Goal: Transaction & Acquisition: Purchase product/service

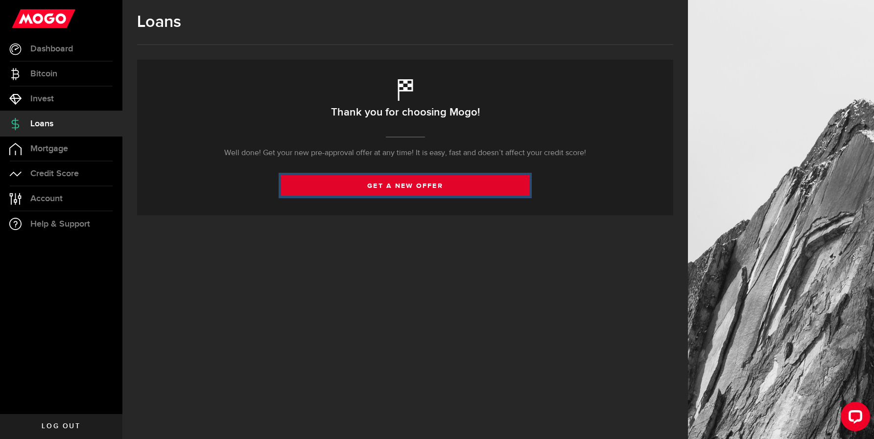
click at [406, 187] on link "get a new offer" at bounding box center [405, 185] width 249 height 21
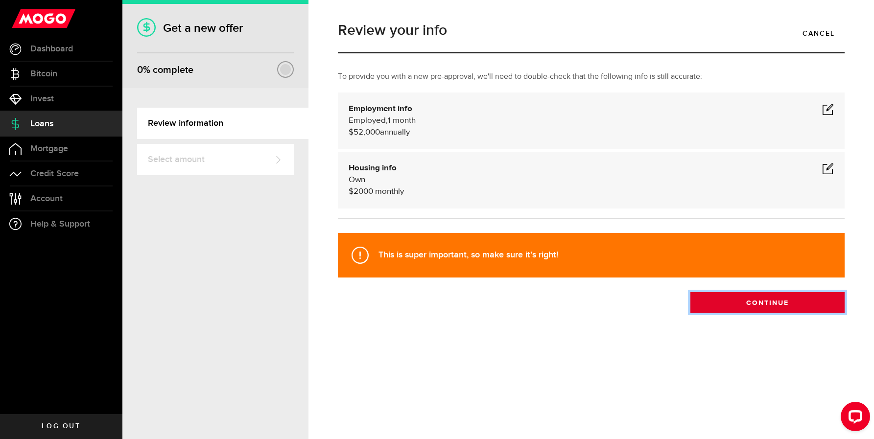
click at [770, 301] on button "Continue" at bounding box center [767, 302] width 154 height 21
click at [770, 301] on div "Review your info Cancel To provide you with a new pre-approval, we'll need to d…" at bounding box center [590, 219] width 565 height 439
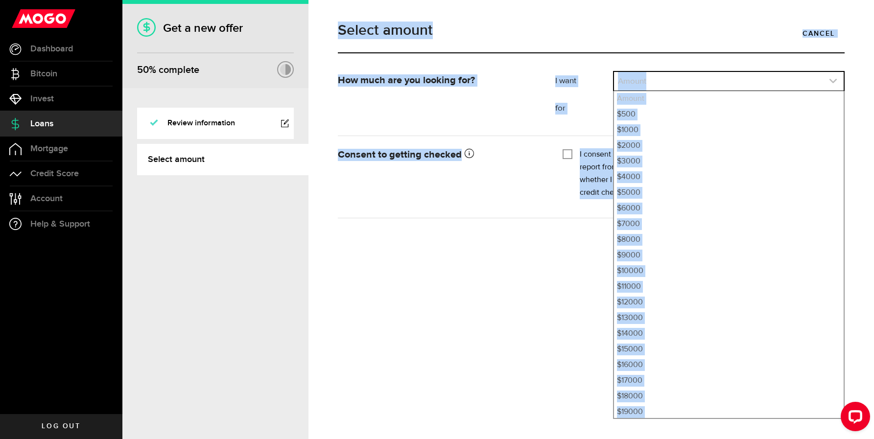
click at [660, 73] on link "expand select" at bounding box center [729, 81] width 230 height 19
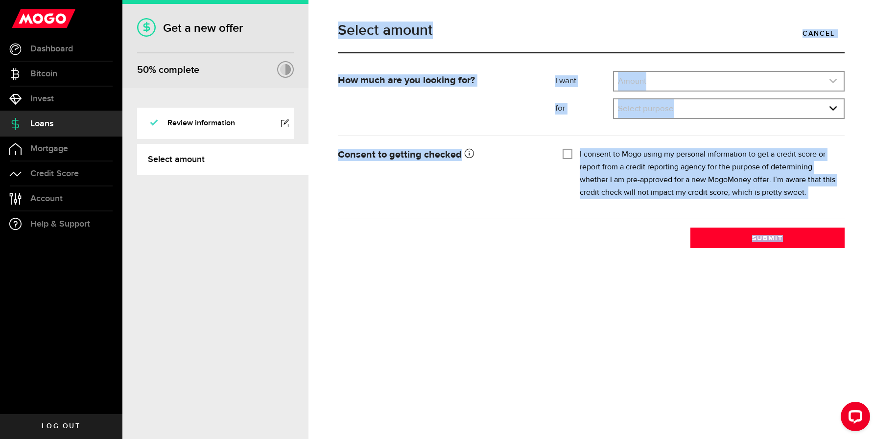
click at [660, 75] on link "expand select" at bounding box center [729, 81] width 230 height 19
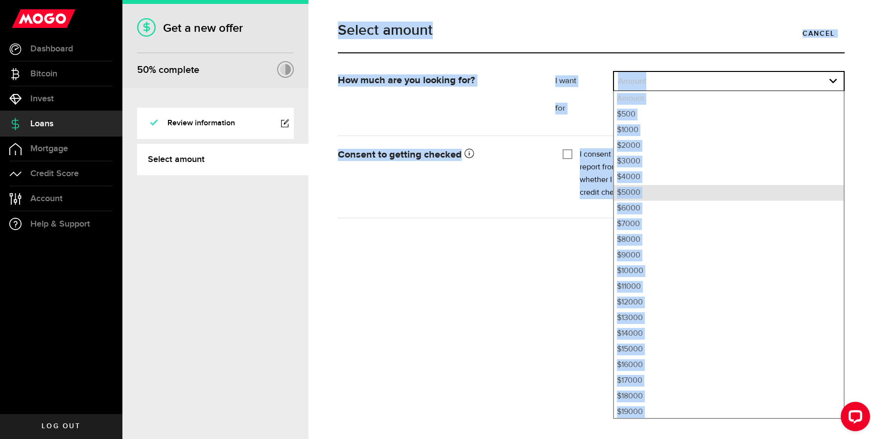
click at [625, 194] on li "$5000" at bounding box center [729, 193] width 230 height 16
select select "5000"
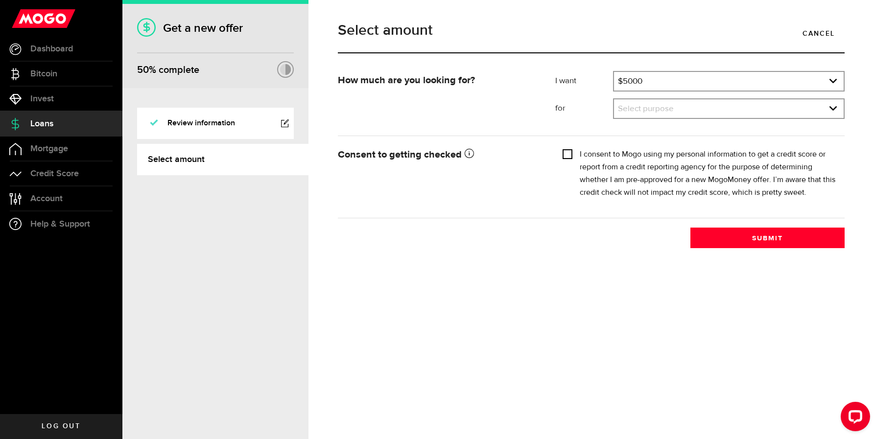
click at [565, 152] on input "I consent to Mogo using my personal information to get a credit score or report…" at bounding box center [567, 153] width 10 height 10
checkbox input "false"
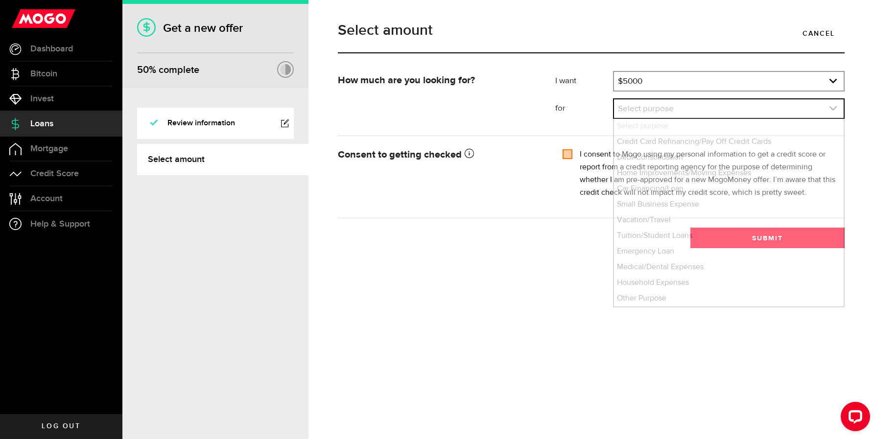
click at [627, 104] on link "expand select" at bounding box center [729, 108] width 230 height 19
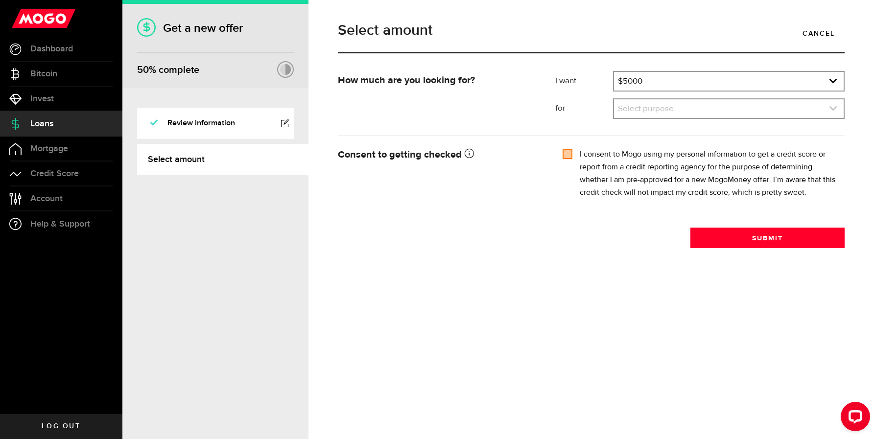
click at [631, 107] on link "expand select" at bounding box center [729, 108] width 230 height 19
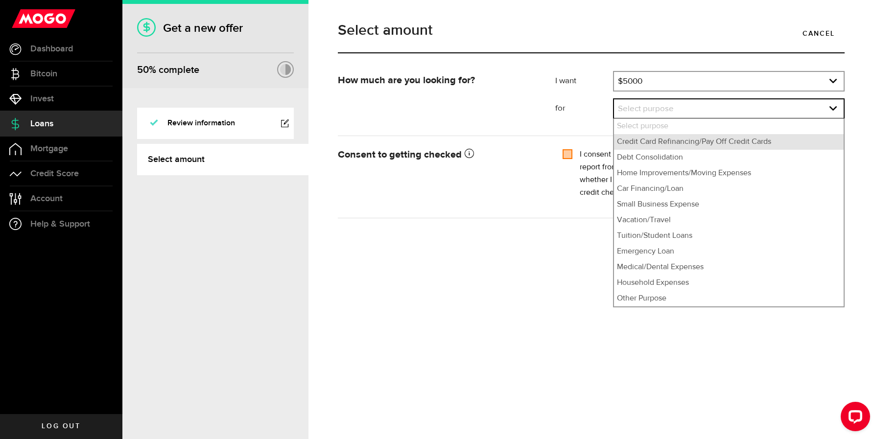
click at [718, 143] on li "Credit Card Refinancing/Pay Off Credit Cards" at bounding box center [729, 142] width 230 height 16
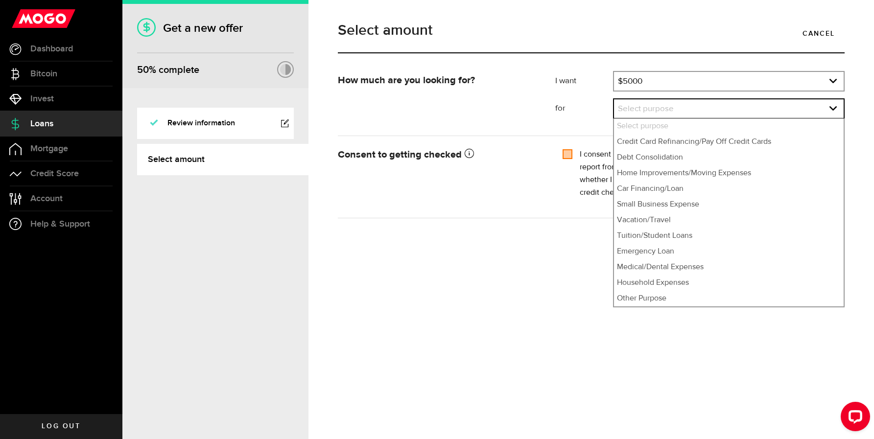
select select "Credit Card Refinancing/Pay Off Credit Cards"
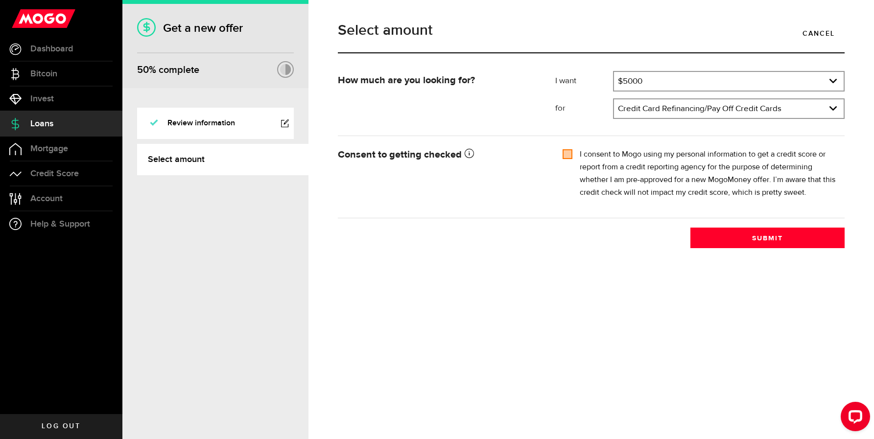
click at [570, 156] on input "I consent to Mogo using my personal information to get a credit score or report…" at bounding box center [567, 153] width 10 height 10
checkbox input "true"
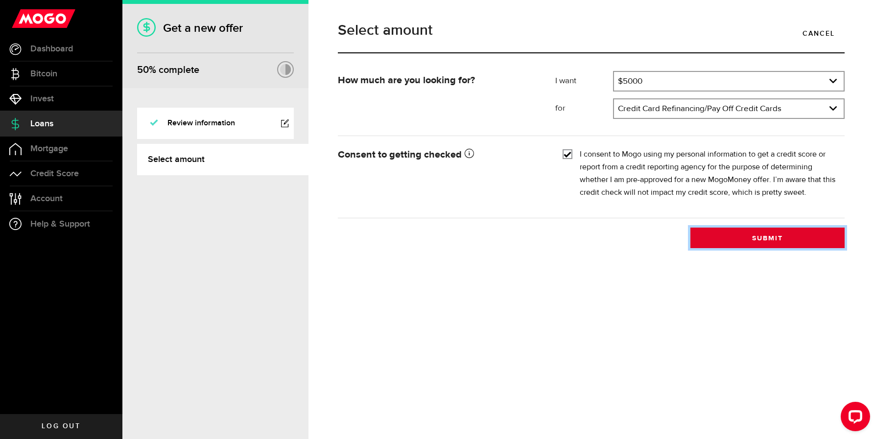
click at [749, 237] on button "Submit" at bounding box center [767, 238] width 154 height 21
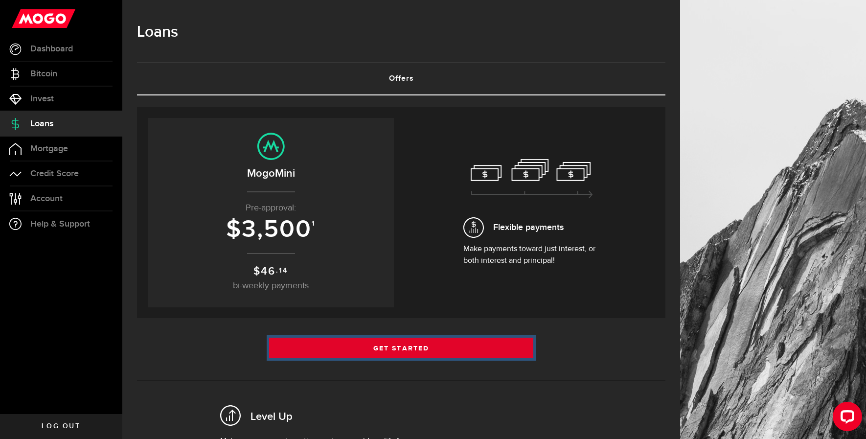
click at [448, 344] on link "Get Started" at bounding box center [401, 348] width 264 height 21
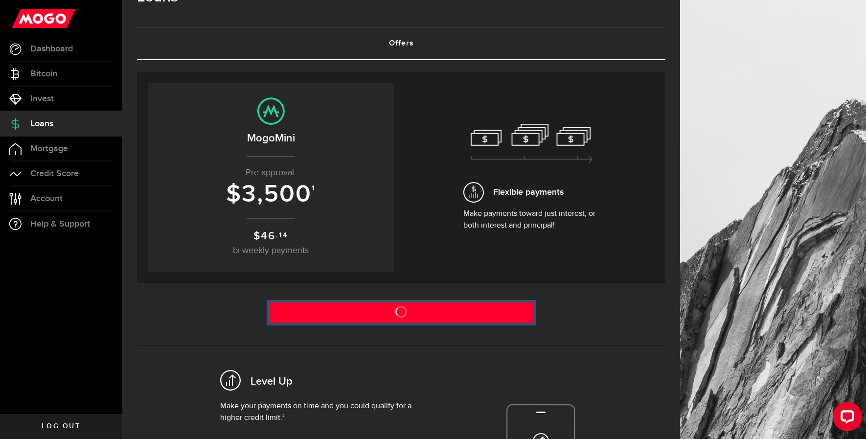
scroll to position [49, 0]
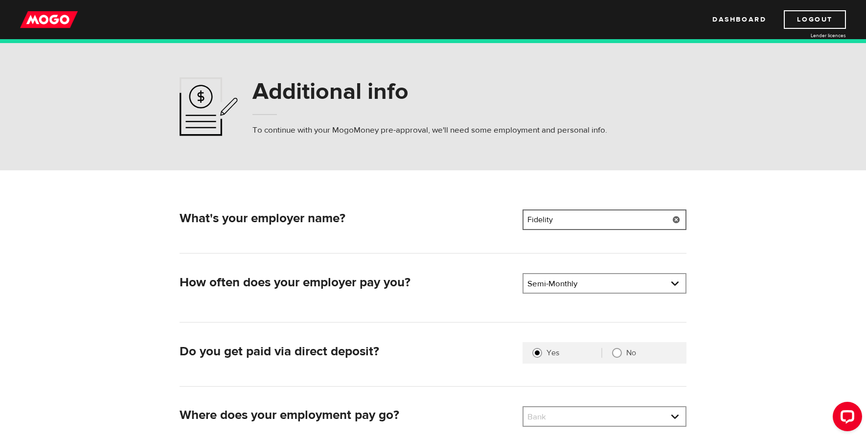
drag, startPoint x: 542, startPoint y: 218, endPoint x: 488, endPoint y: 218, distance: 53.3
click at [488, 218] on div "What's your employer name? Employer name Please enter your employer's name Fide…" at bounding box center [433, 221] width 515 height 24
type input "Paramed"
click at [604, 287] on link at bounding box center [605, 283] width 162 height 19
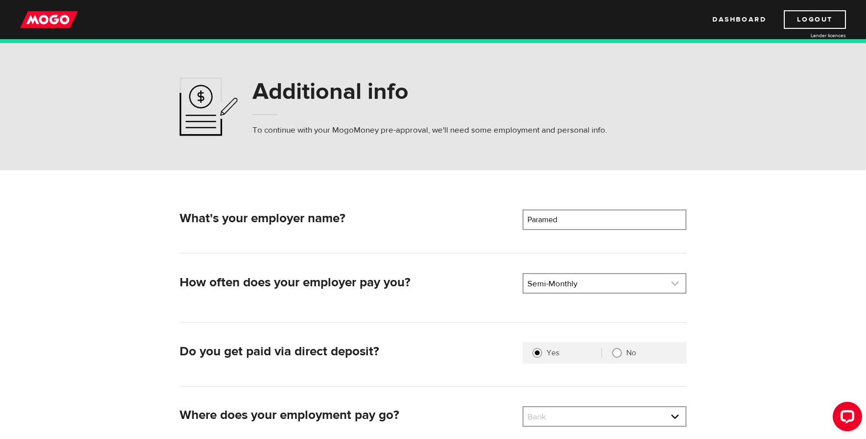
click at [581, 288] on link at bounding box center [605, 283] width 162 height 19
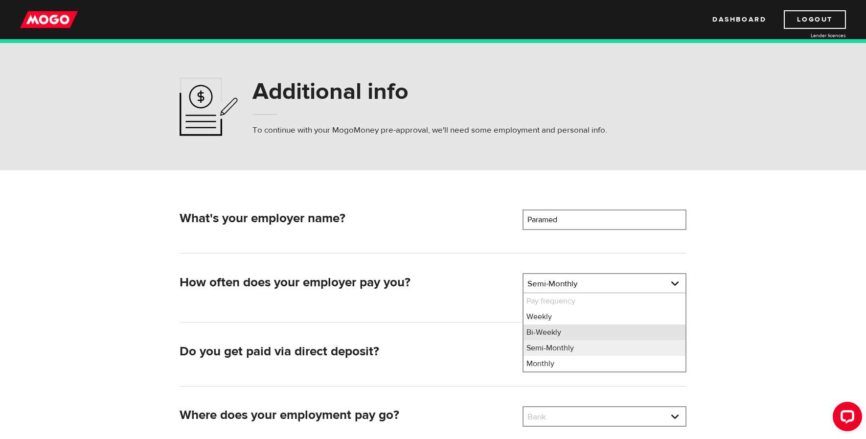
click at [558, 336] on li "Bi-Weekly" at bounding box center [605, 332] width 162 height 16
select select "2"
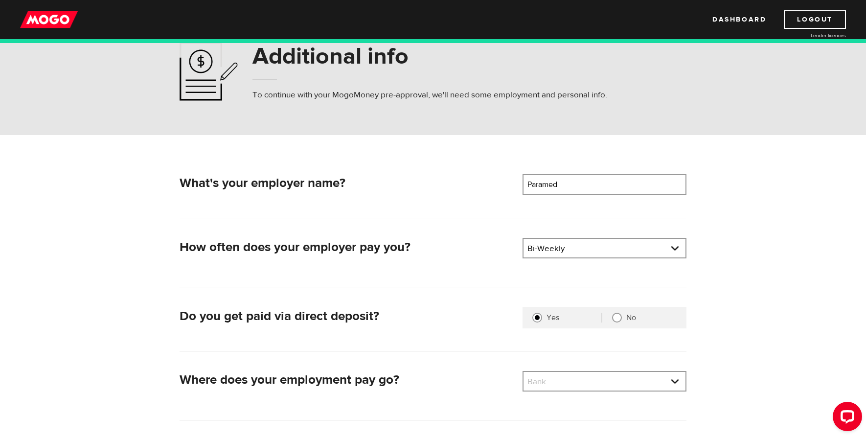
scroll to position [49, 0]
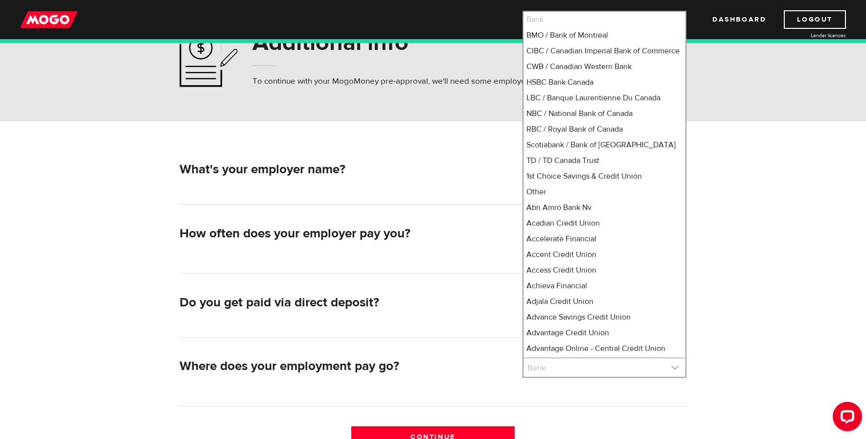
click at [626, 366] on link at bounding box center [605, 367] width 162 height 19
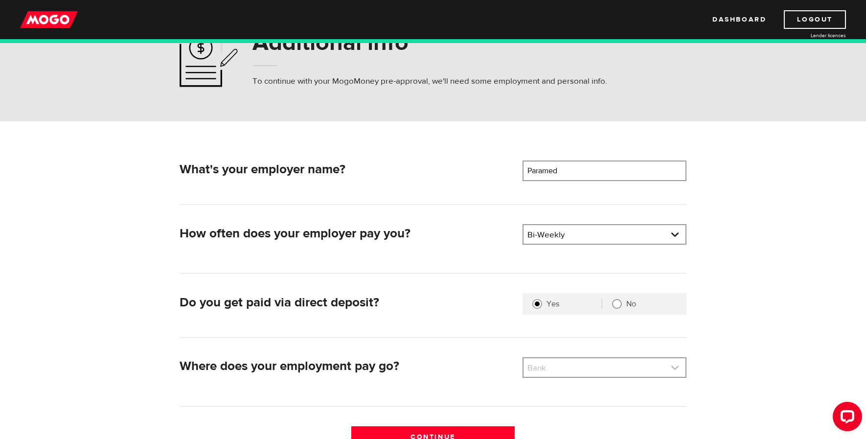
click at [581, 372] on link at bounding box center [605, 367] width 162 height 19
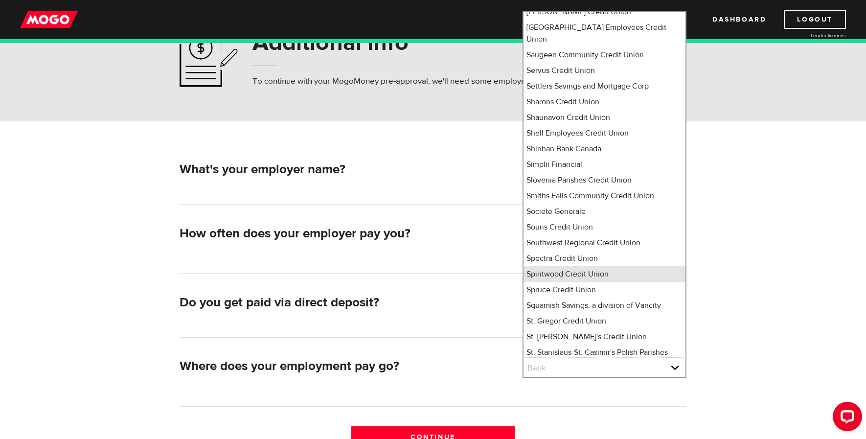
scroll to position [6471, 0]
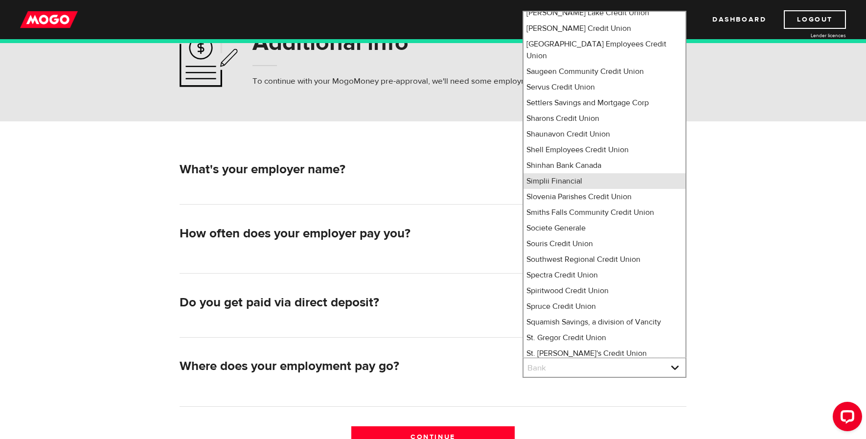
click at [553, 173] on li "Simplii Financial" at bounding box center [605, 181] width 162 height 16
select select "360"
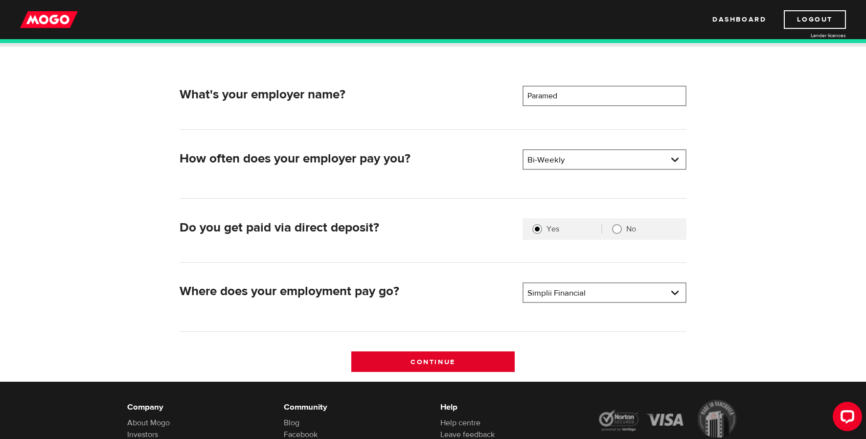
scroll to position [147, 0]
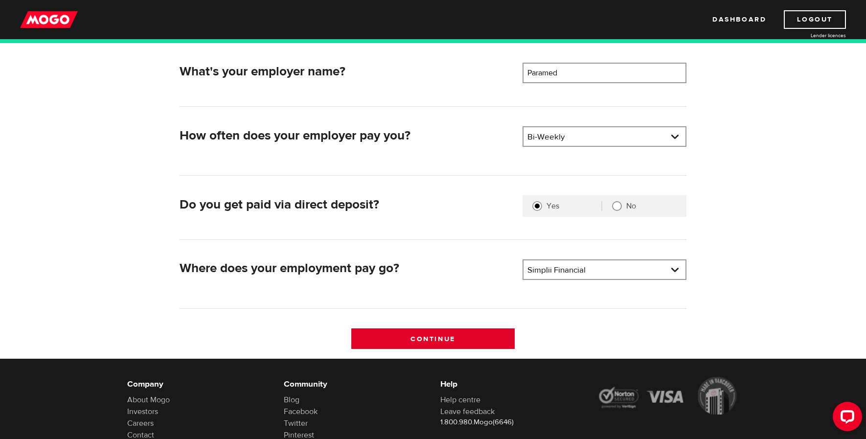
click at [435, 339] on input "Continue" at bounding box center [433, 338] width 164 height 21
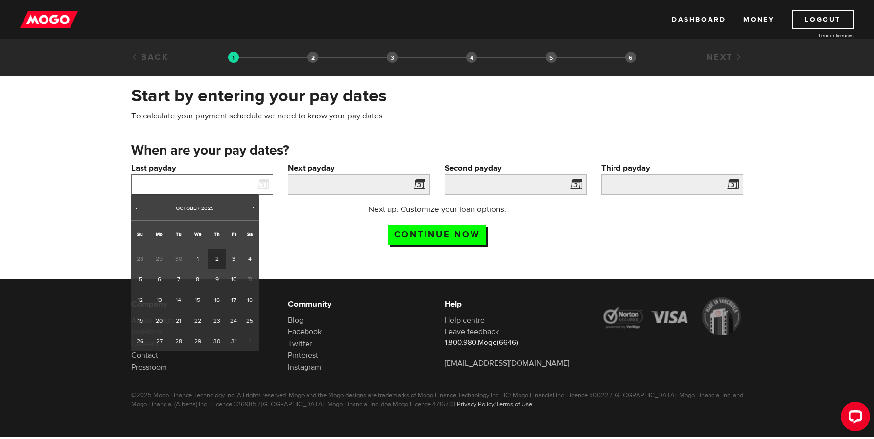
click at [183, 183] on input "Last payday" at bounding box center [202, 184] width 142 height 21
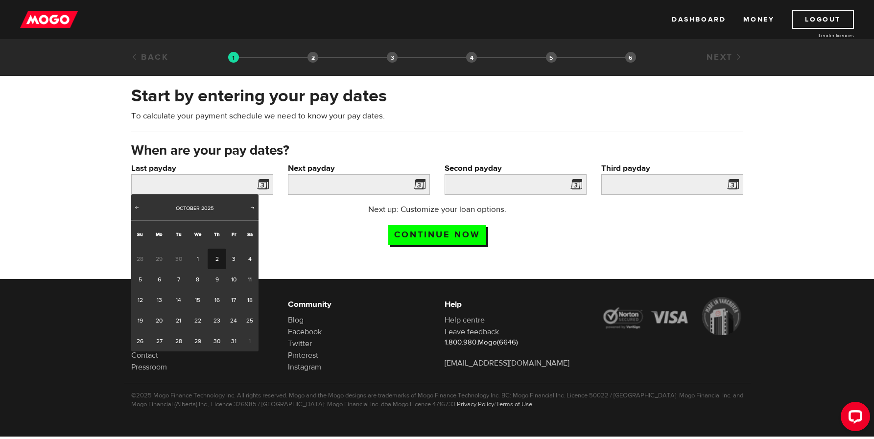
click at [215, 254] on link "2" at bounding box center [217, 259] width 18 height 21
type input "2025/10/02"
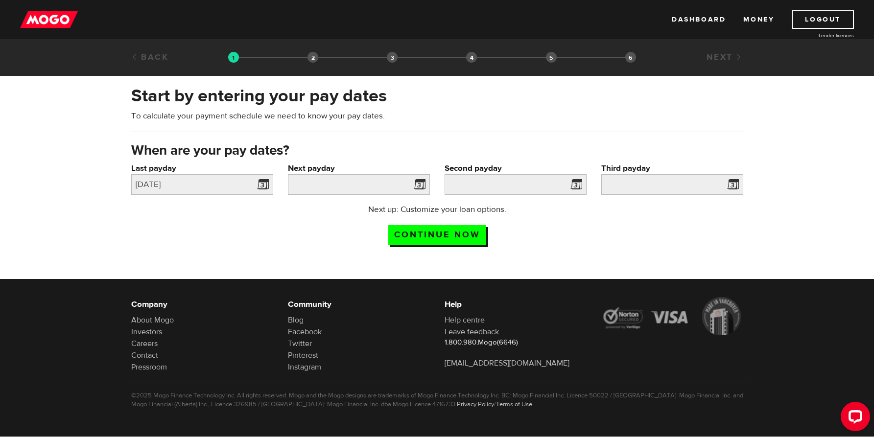
click at [421, 182] on span at bounding box center [417, 186] width 15 height 16
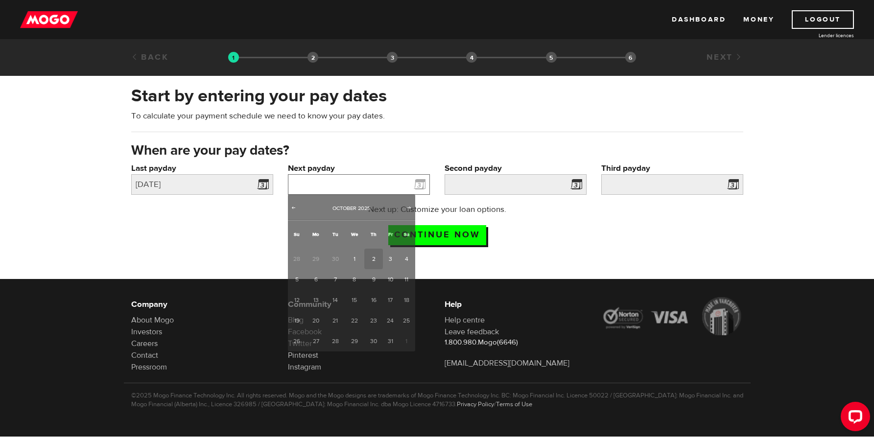
click at [397, 185] on input "Next payday" at bounding box center [359, 184] width 142 height 21
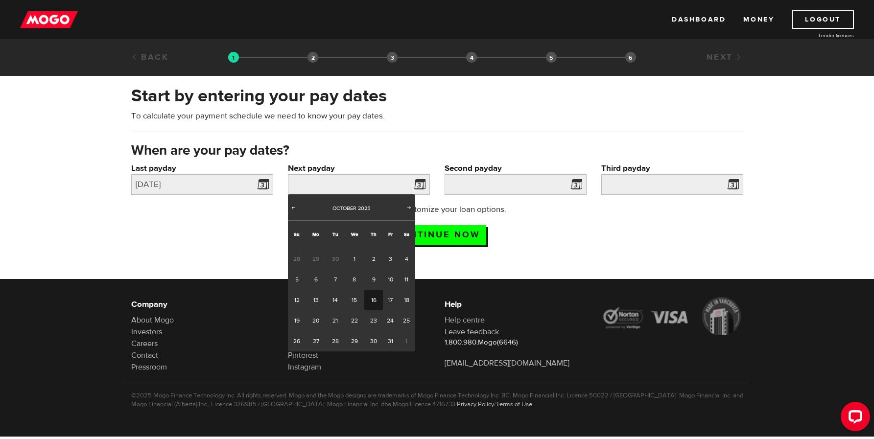
click at [373, 297] on link "16" at bounding box center [373, 300] width 18 height 21
type input "2025/10/16"
type input "2025/10/30"
type input "2025/11/13"
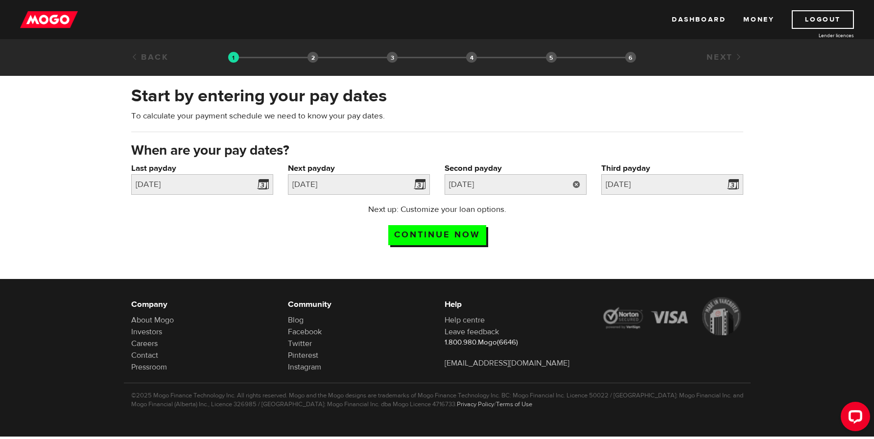
click at [577, 184] on link at bounding box center [576, 184] width 20 height 21
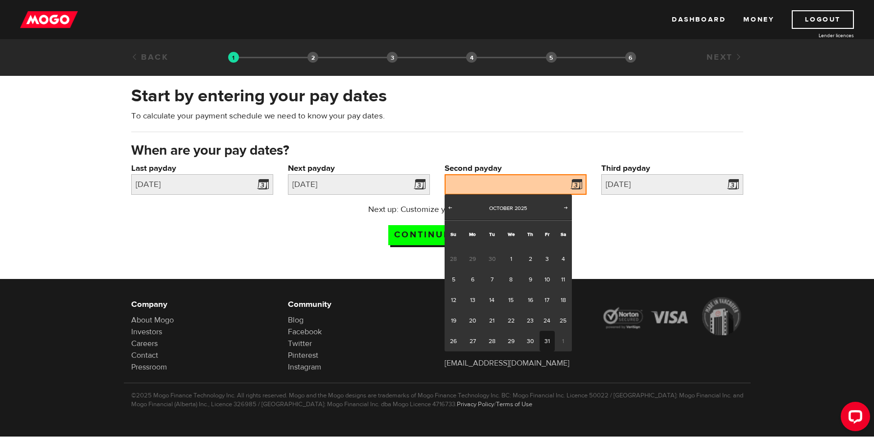
click at [544, 341] on link "31" at bounding box center [546, 341] width 15 height 21
type input "2025/10/31"
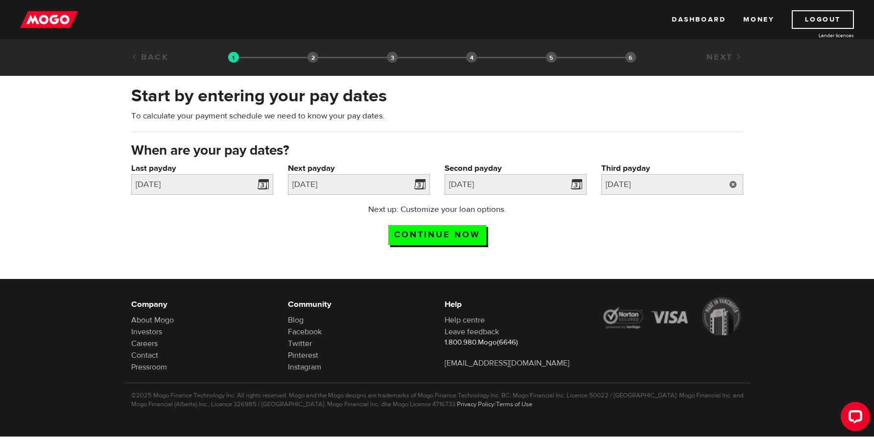
click at [730, 180] on link at bounding box center [733, 184] width 20 height 21
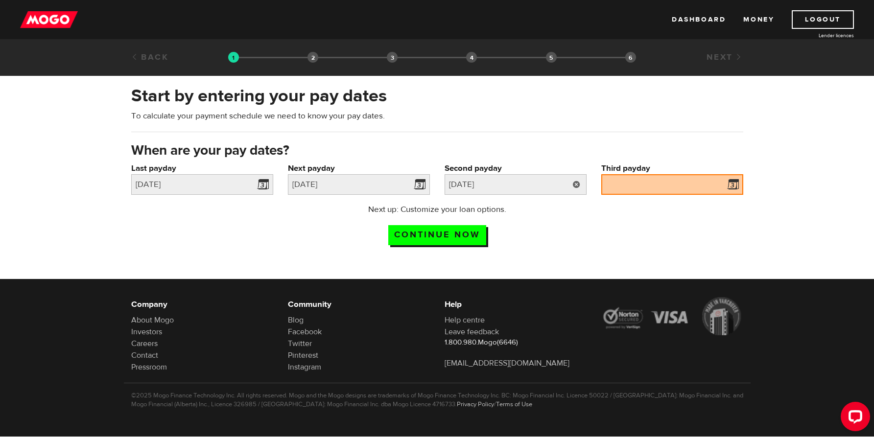
click at [575, 183] on link at bounding box center [576, 184] width 20 height 21
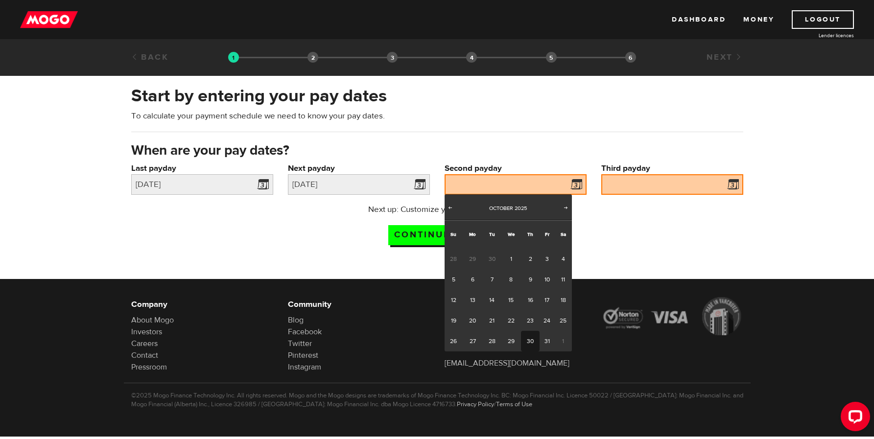
click at [531, 342] on link "30" at bounding box center [530, 341] width 18 height 21
type input "2025/10/30"
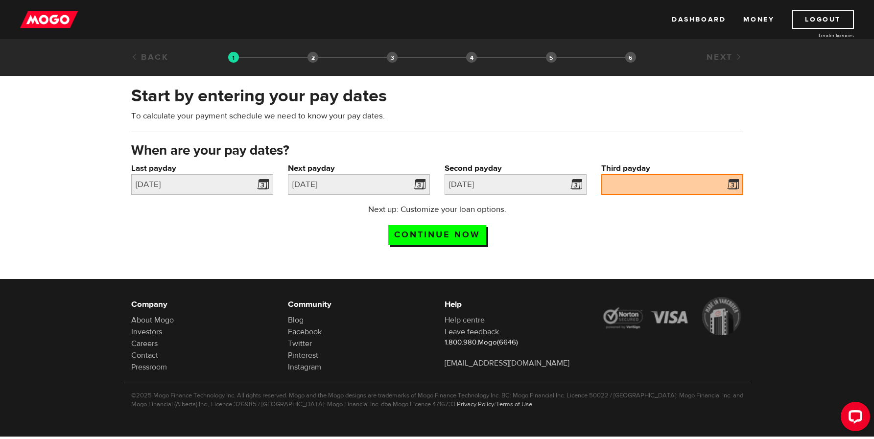
click at [732, 183] on span at bounding box center [730, 186] width 15 height 16
click at [434, 235] on input "Continue now" at bounding box center [437, 235] width 98 height 20
click at [734, 185] on span at bounding box center [730, 186] width 15 height 16
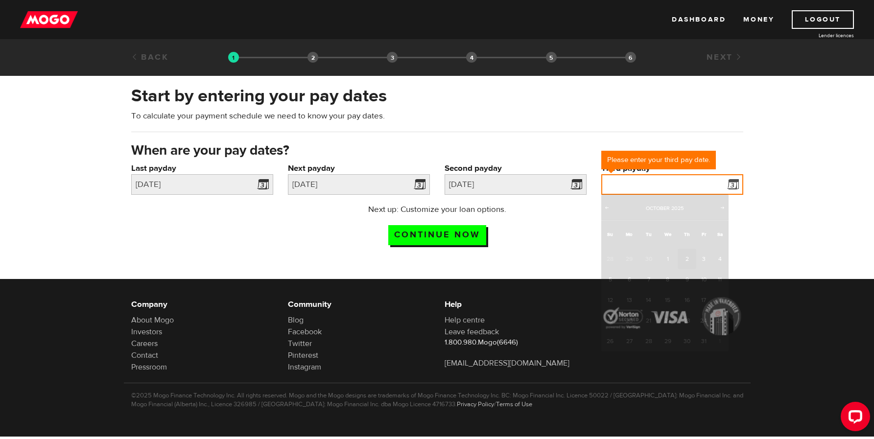
click at [625, 185] on input "Third payday" at bounding box center [672, 184] width 142 height 21
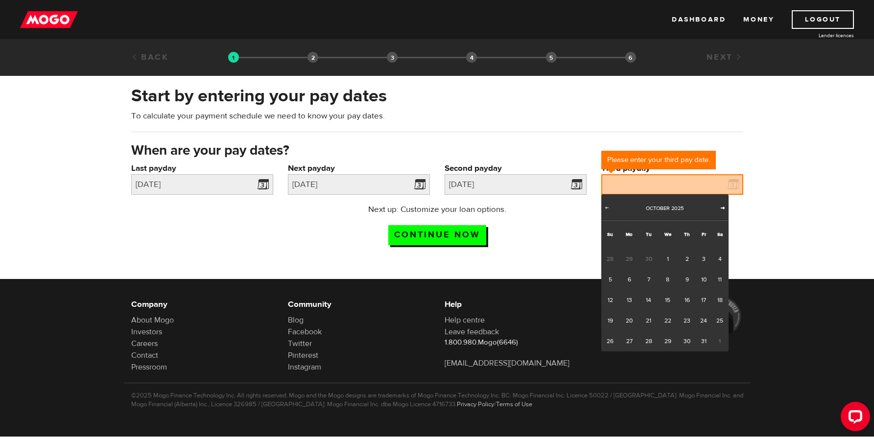
click at [723, 208] on span "Next" at bounding box center [722, 208] width 8 height 8
click at [687, 294] on link "13" at bounding box center [686, 300] width 18 height 21
type input "2025/11/13"
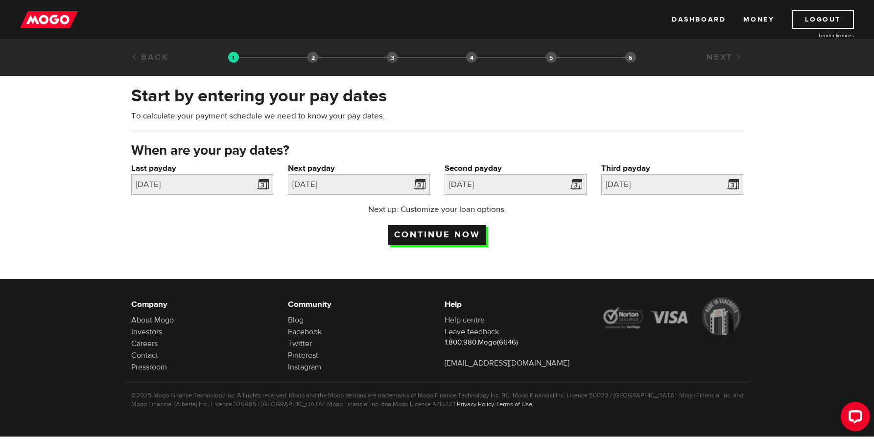
click at [452, 230] on input "Continue now" at bounding box center [437, 235] width 98 height 20
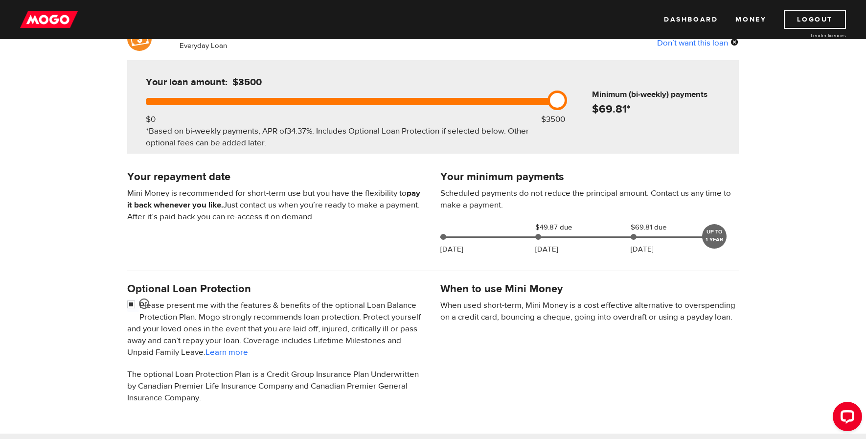
scroll to position [98, 0]
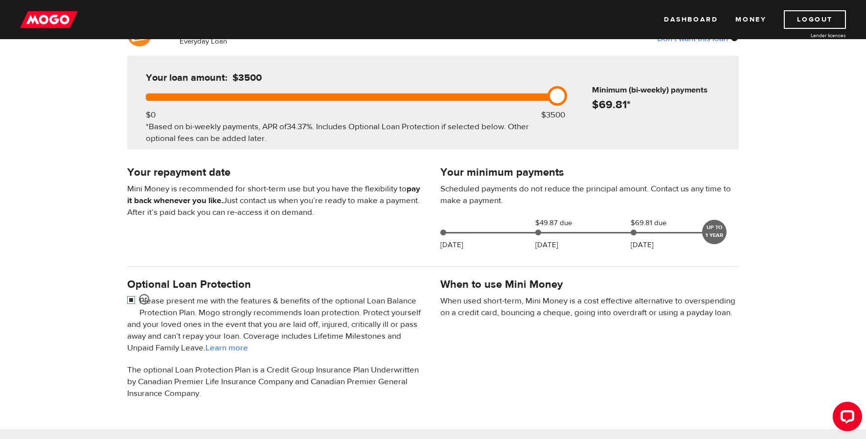
click at [131, 300] on input "checkbox" at bounding box center [133, 301] width 12 height 12
checkbox input "false"
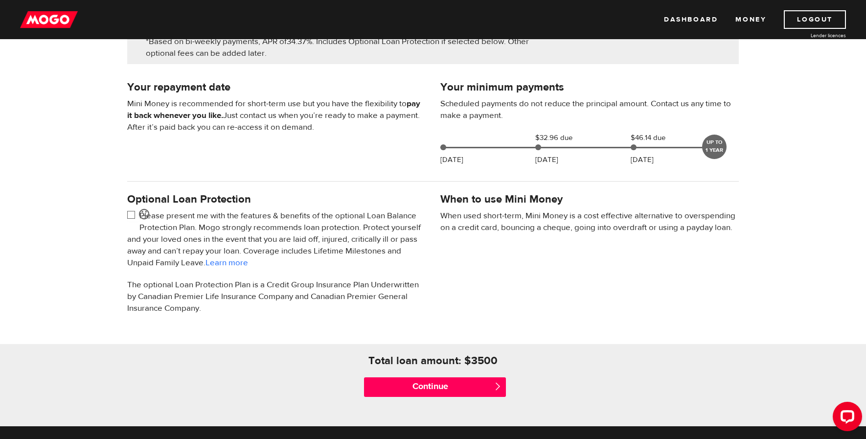
scroll to position [196, 0]
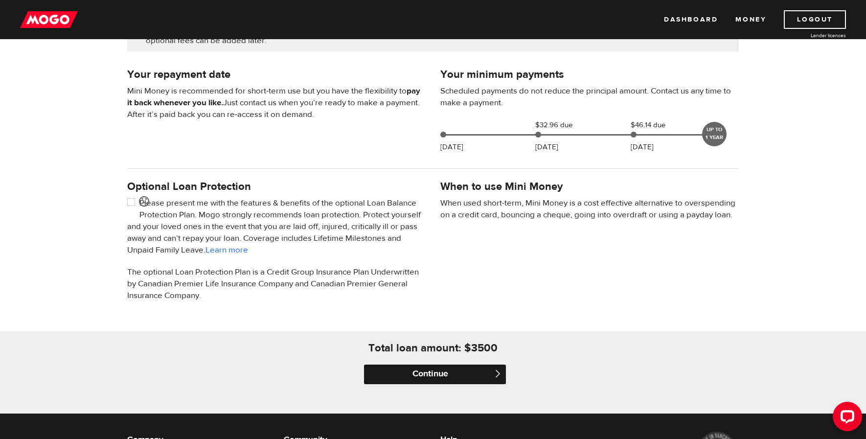
click at [393, 369] on input "Continue" at bounding box center [435, 375] width 142 height 20
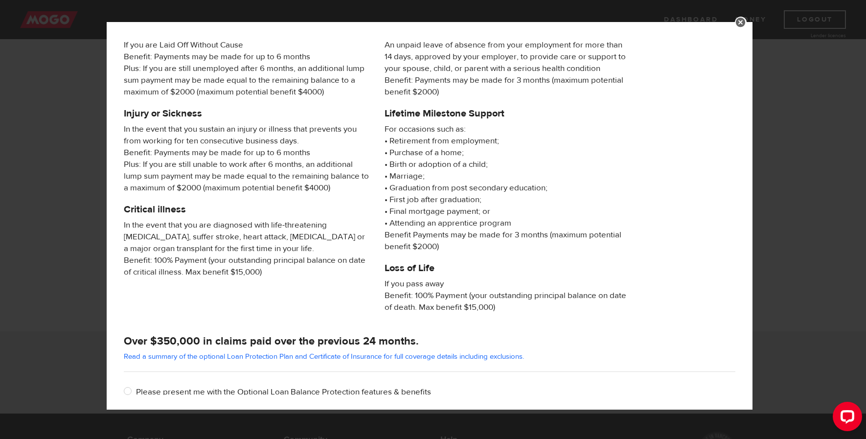
scroll to position [100, 0]
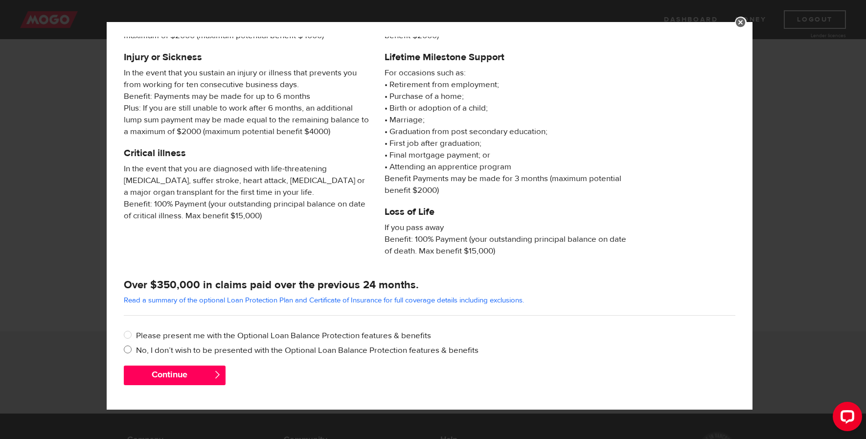
click at [140, 352] on label "No, I don’t wish to be presented with the Optional Loan Balance Protection feat…" at bounding box center [436, 351] width 600 height 12
click at [136, 352] on input "No, I don’t wish to be presented with the Optional Loan Balance Protection feat…" at bounding box center [130, 351] width 12 height 12
radio input "true"
click at [143, 372] on button "Continue" at bounding box center [175, 376] width 102 height 20
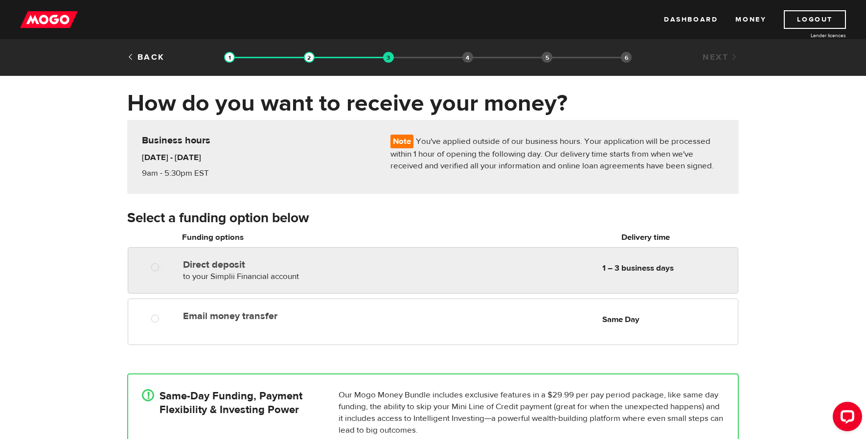
radio input "true"
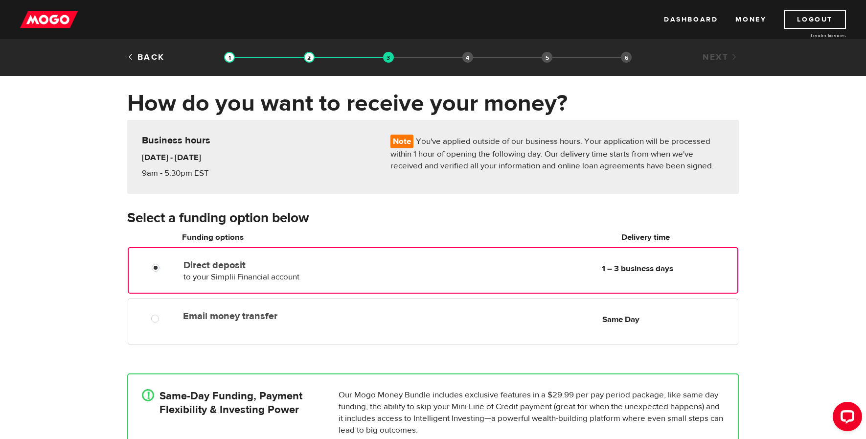
click at [155, 274] on div "Direct deposit to your Simplii Financial account Delivery in 1 – 3 business day…" at bounding box center [433, 268] width 609 height 27
click at [155, 274] on input "Direct deposit" at bounding box center [158, 269] width 12 height 12
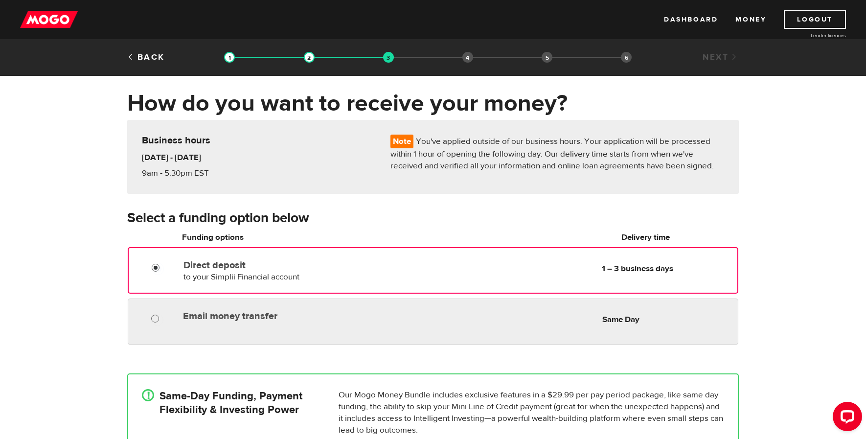
radio input "true"
click at [156, 317] on input "Email money transfer" at bounding box center [157, 320] width 12 height 12
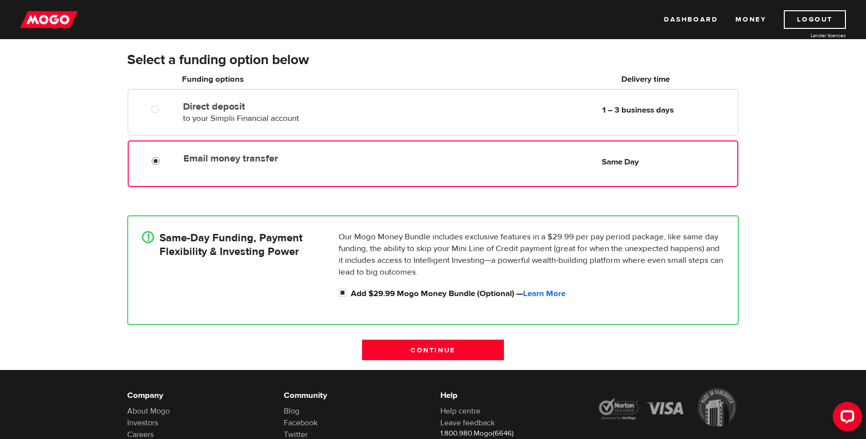
scroll to position [196, 0]
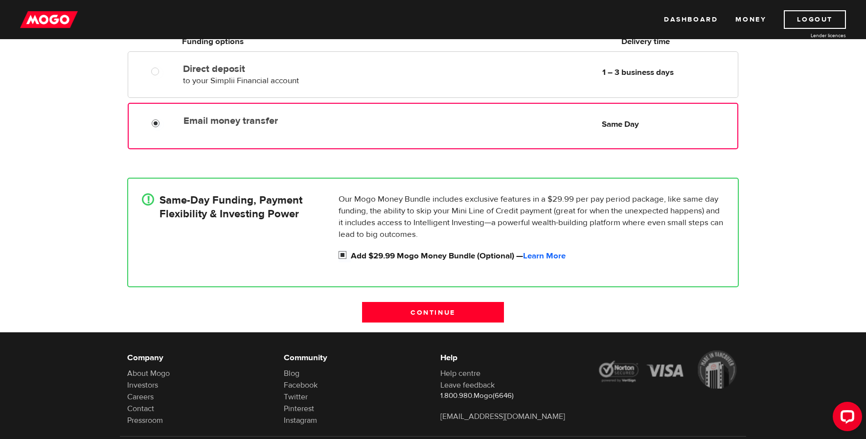
click at [343, 253] on input "Add $29.99 Mogo Money Bundle (Optional) — Learn More" at bounding box center [345, 256] width 12 height 12
checkbox input "false"
radio input "false"
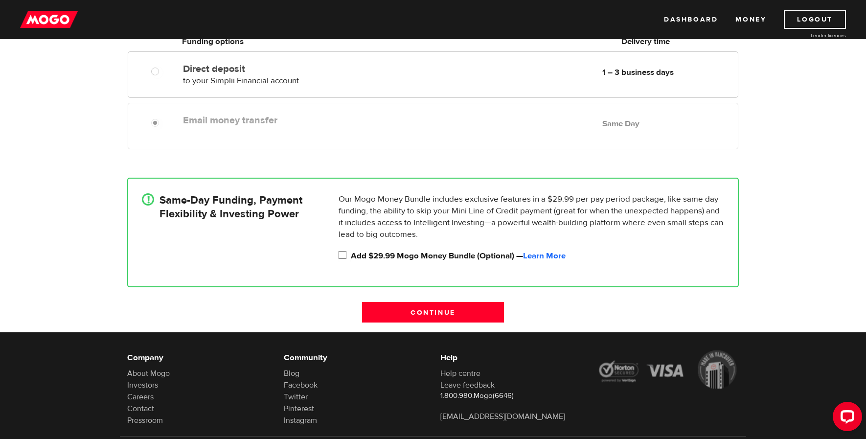
click at [343, 257] on input "Add $29.99 Mogo Money Bundle (Optional) — Learn More" at bounding box center [345, 256] width 12 height 12
click at [344, 256] on input "Add $29.99 Mogo Money Bundle (Optional) — Learn More" at bounding box center [345, 256] width 12 height 12
checkbox input "false"
click at [428, 308] on input "Continue" at bounding box center [433, 312] width 142 height 21
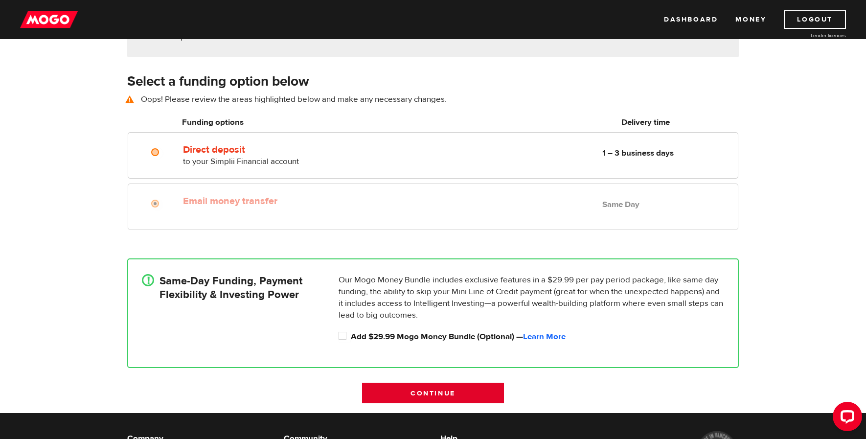
scroll to position [136, 0]
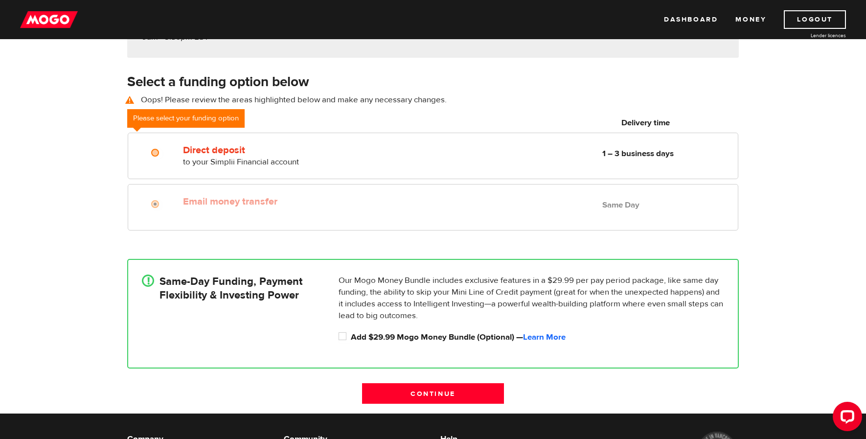
click at [410, 112] on div "Select a funding option below Oops! Please review the areas highlighted below a…" at bounding box center [433, 93] width 626 height 43
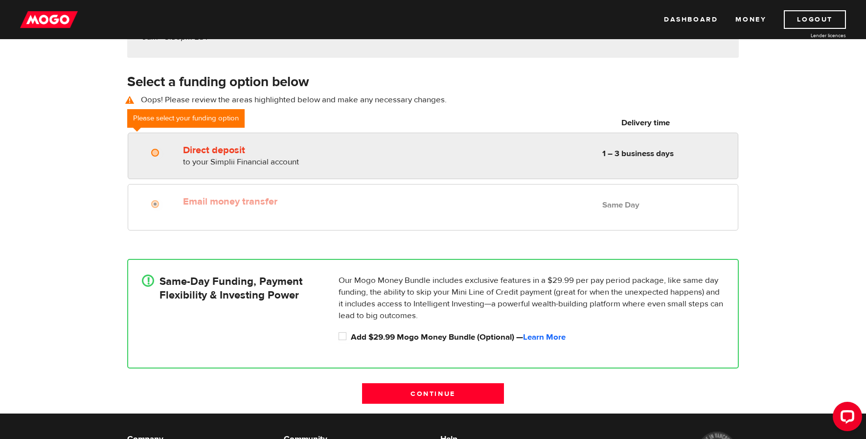
radio input "true"
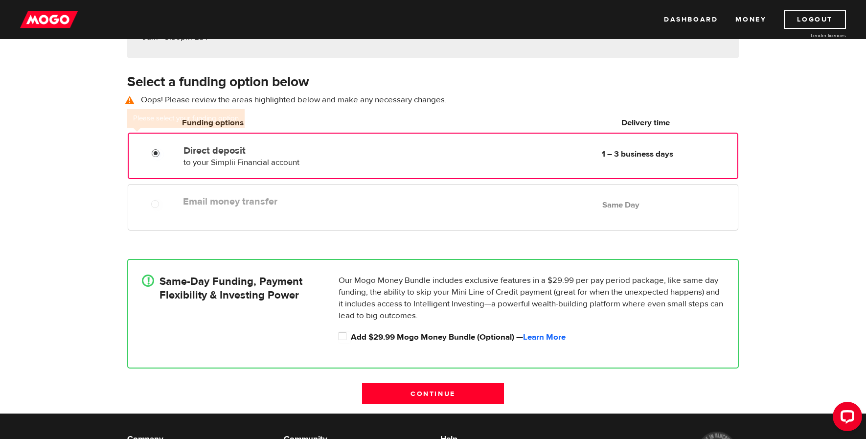
click at [157, 152] on input "Direct deposit" at bounding box center [158, 154] width 12 height 12
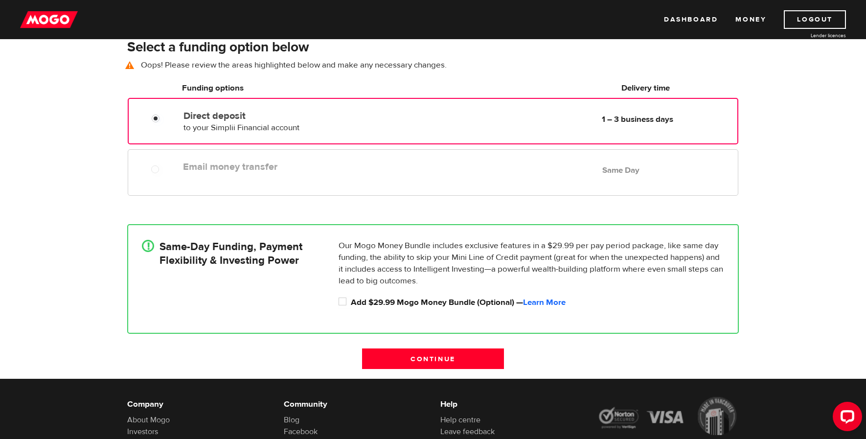
scroll to position [185, 0]
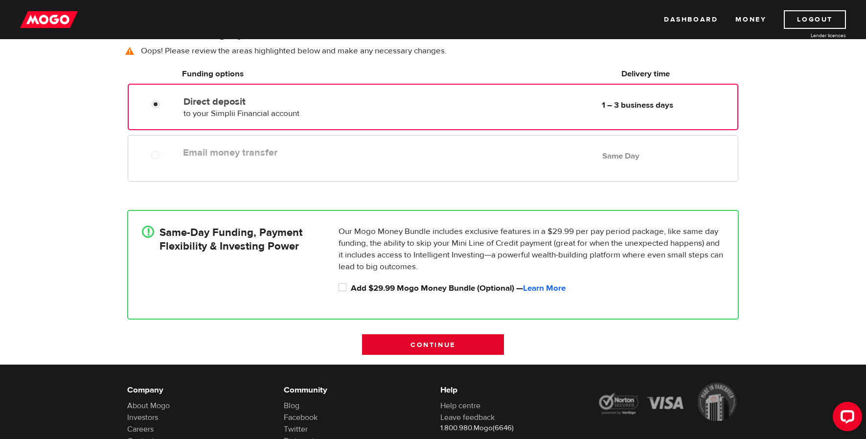
click at [424, 347] on input "Continue" at bounding box center [433, 344] width 142 height 21
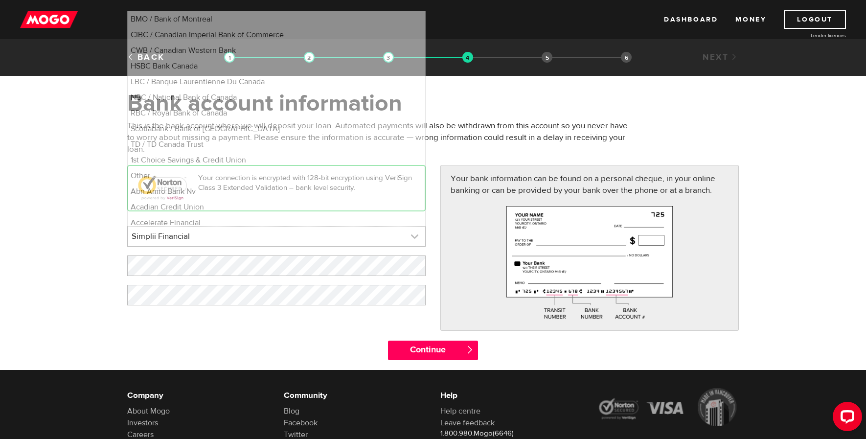
scroll to position [6306, 0]
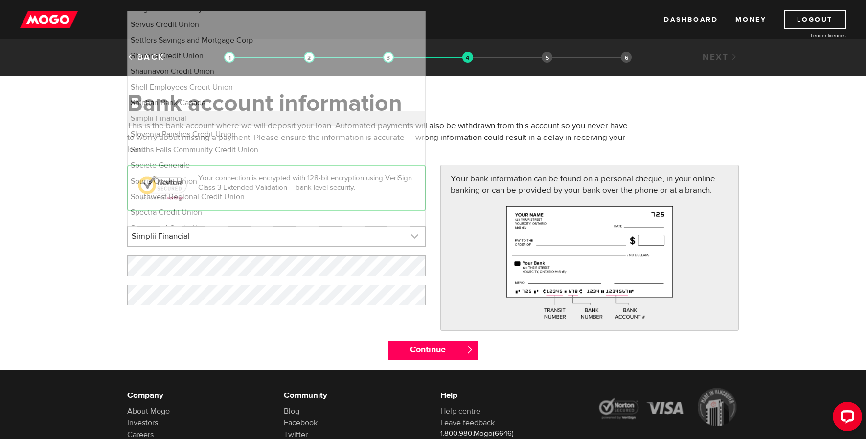
click at [297, 243] on link at bounding box center [277, 237] width 298 height 20
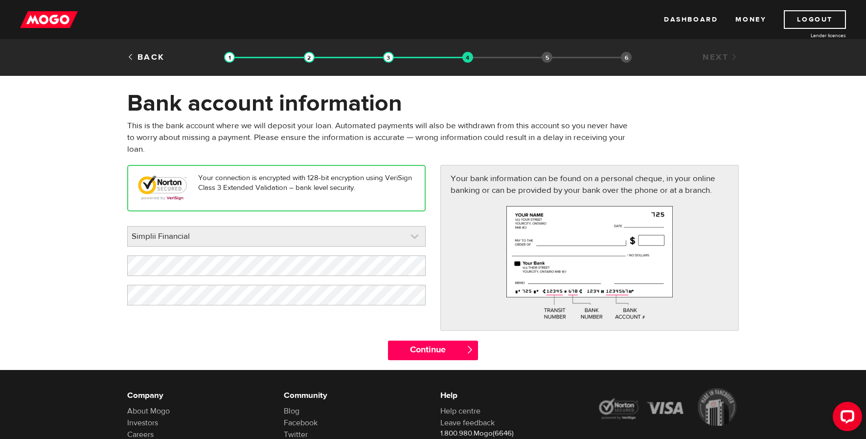
click at [297, 243] on link at bounding box center [277, 237] width 298 height 20
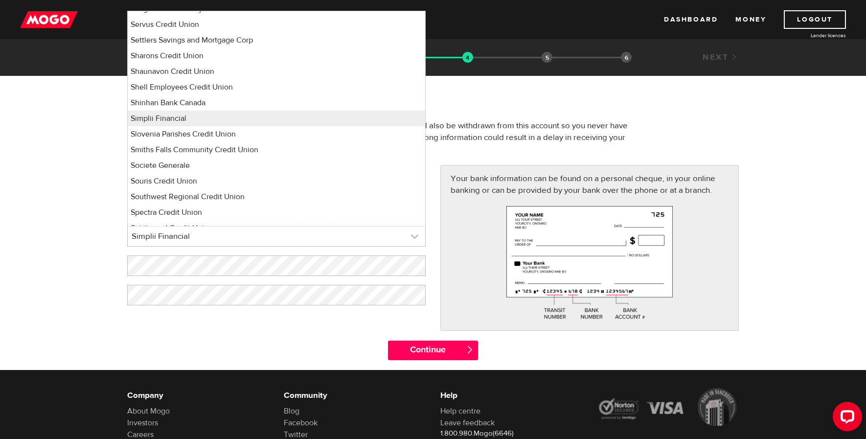
click at [299, 242] on link at bounding box center [277, 237] width 298 height 20
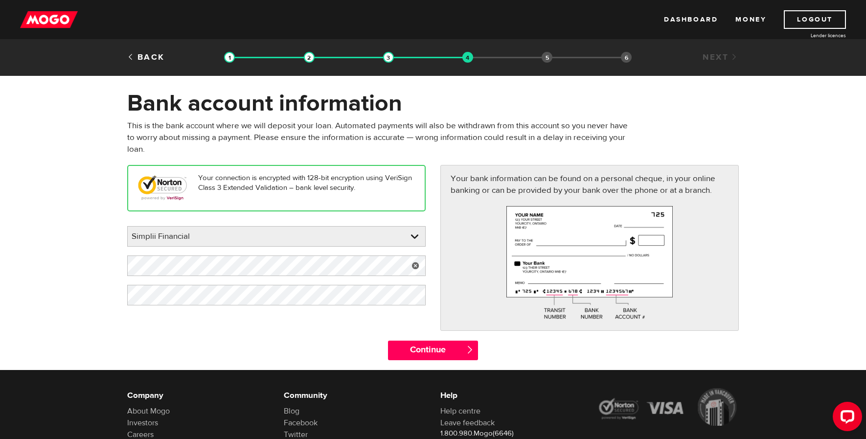
click at [417, 264] on link at bounding box center [416, 265] width 20 height 21
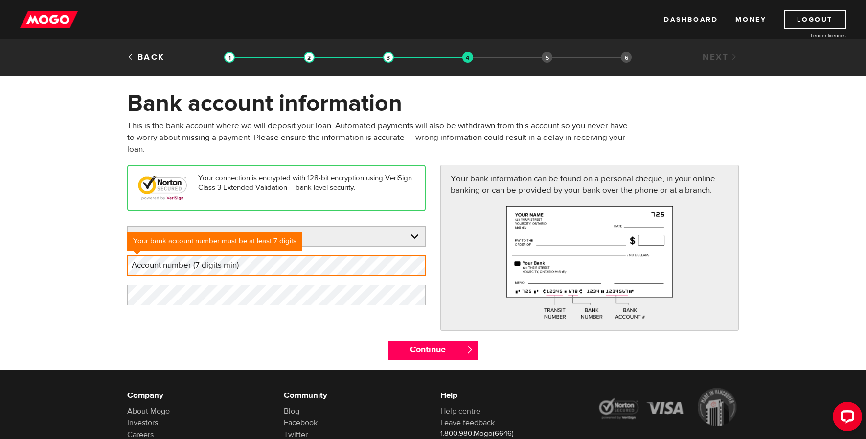
click at [199, 267] on label "Account number (7 digits min)" at bounding box center [193, 265] width 132 height 20
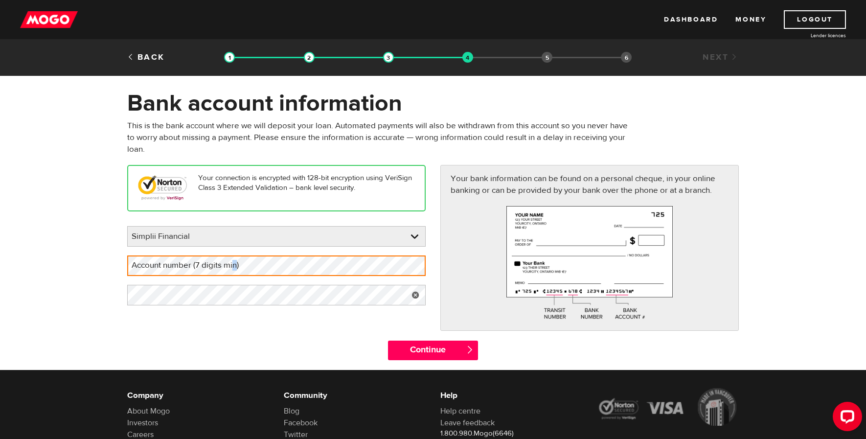
click at [235, 263] on label "Account number (7 digits min)" at bounding box center [193, 265] width 132 height 20
click at [252, 267] on label "Account number (7 digits min)" at bounding box center [193, 265] width 132 height 20
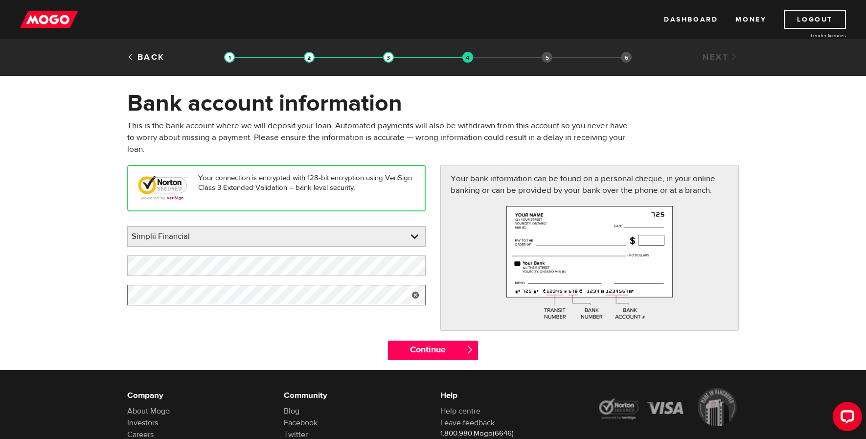
click at [85, 263] on form "Bank account information Oops! Please review the areas highlighted below and ma…" at bounding box center [433, 229] width 866 height 281
click at [432, 344] on input "Continue" at bounding box center [433, 351] width 90 height 20
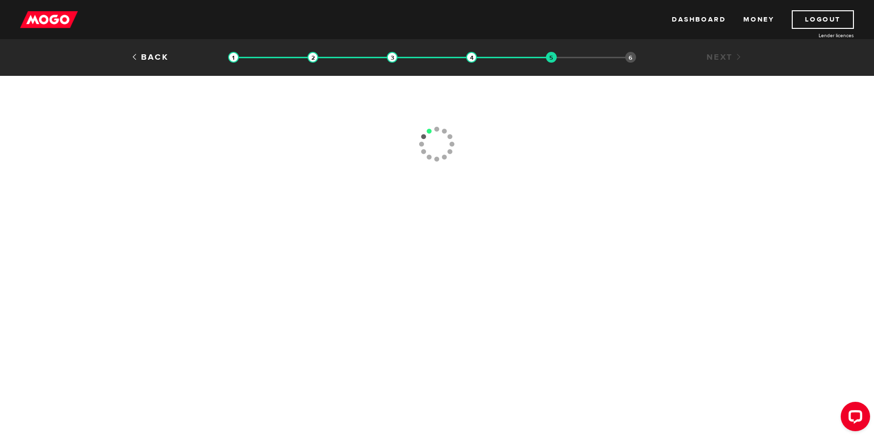
type input "[PHONE_NUMBER]"
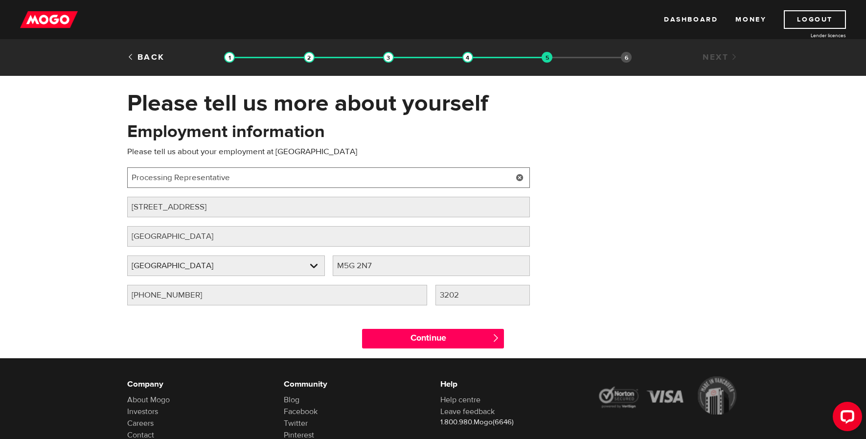
drag, startPoint x: 255, startPoint y: 175, endPoint x: 62, endPoint y: 185, distance: 193.6
click at [62, 185] on div "Please tell us more about yourself Oops! Please review the areas highlighted be…" at bounding box center [433, 223] width 866 height 269
type input "Intake Coordinator"
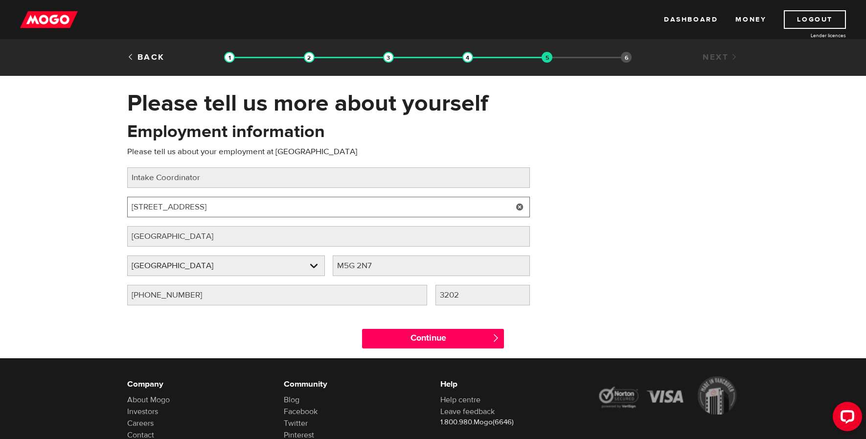
drag, startPoint x: 260, startPoint y: 208, endPoint x: 50, endPoint y: 208, distance: 209.5
click at [50, 208] on div "Please tell us more about yourself Oops! Please review the areas highlighted be…" at bounding box center [433, 223] width 866 height 269
type input "[STREET_ADDRESS]"
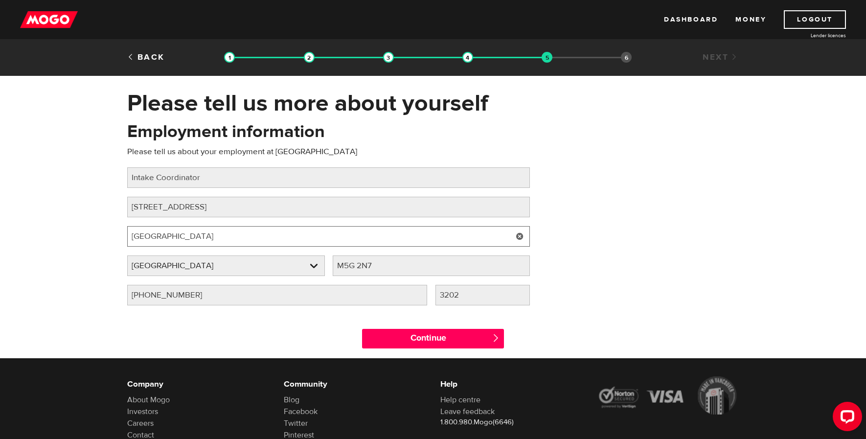
drag, startPoint x: 214, startPoint y: 239, endPoint x: 67, endPoint y: 238, distance: 146.8
click at [67, 238] on div "Please tell us more about yourself Oops! Please review the areas highlighted be…" at bounding box center [433, 223] width 866 height 269
type input "O"
type input "Oshawa"
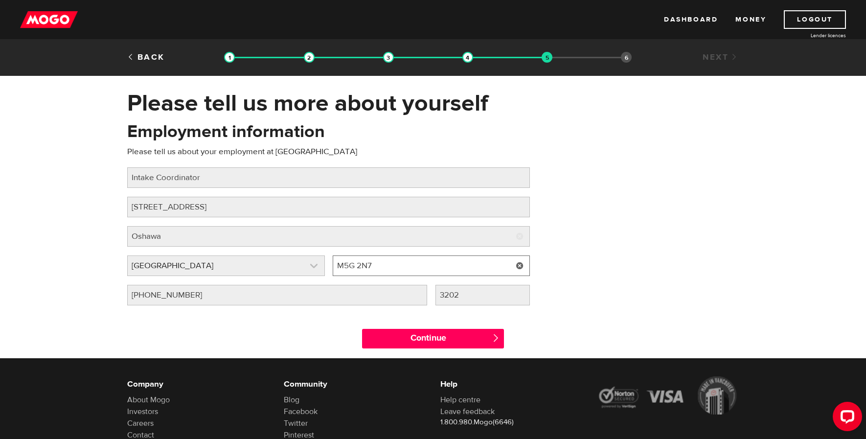
drag, startPoint x: 381, startPoint y: 265, endPoint x: 314, endPoint y: 265, distance: 67.1
click at [320, 265] on div "Employer province Please select your employer's province [GEOGRAPHIC_DATA] Empl…" at bounding box center [328, 269] width 411 height 29
paste input "L1J 2K5"
type input "L1J 2K5"
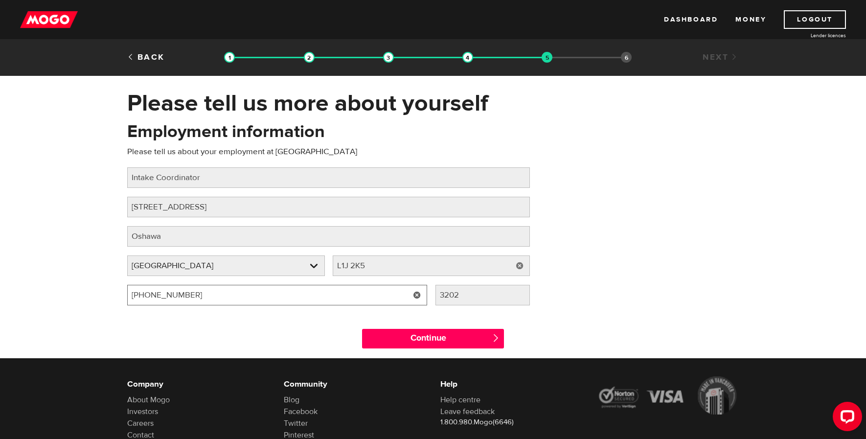
click at [195, 299] on input "[PHONE_NUMBER]" at bounding box center [277, 295] width 300 height 21
drag, startPoint x: 258, startPoint y: 294, endPoint x: 124, endPoint y: 296, distance: 134.6
click at [124, 296] on div "Employer phone number Please fill in your employer's phone number [PHONE_NUMBER]" at bounding box center [277, 299] width 308 height 29
type input "[PHONE_NUMBER]"
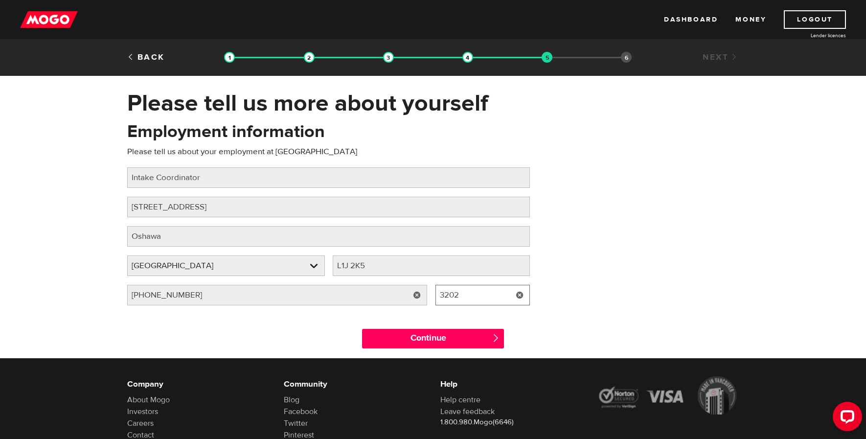
drag, startPoint x: 463, startPoint y: 299, endPoint x: 416, endPoint y: 297, distance: 48.0
click at [416, 297] on div "Employer phone number Please fill in your employer's phone number [PHONE_NUMBER…" at bounding box center [328, 299] width 411 height 29
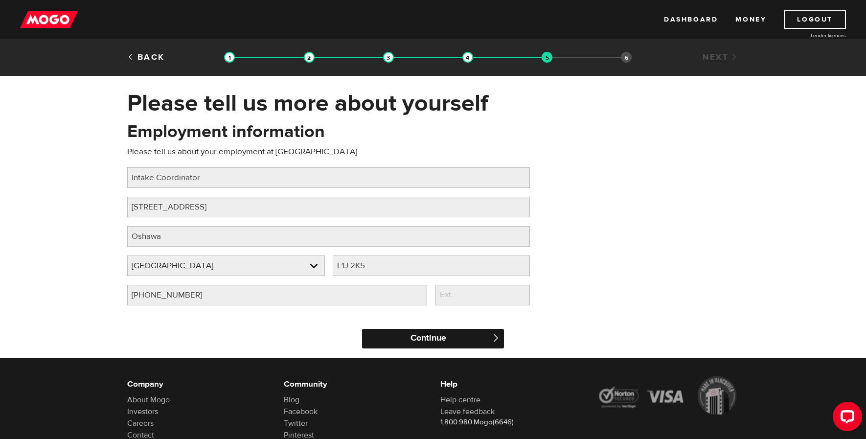
click at [425, 339] on input "Continue" at bounding box center [433, 339] width 142 height 20
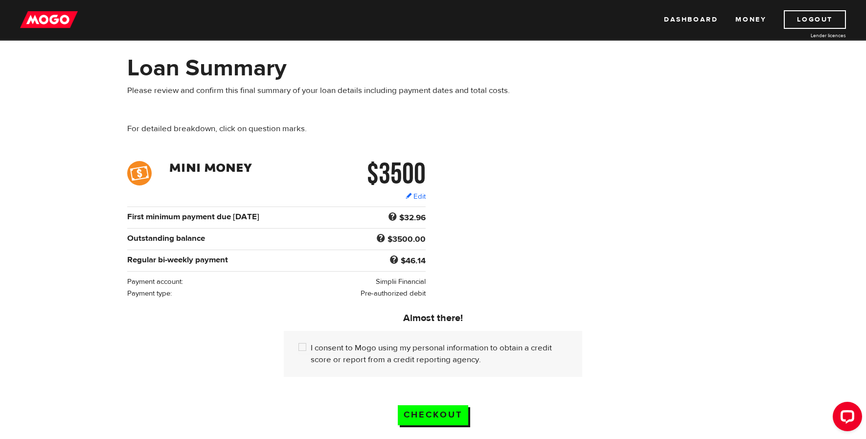
scroll to position [49, 0]
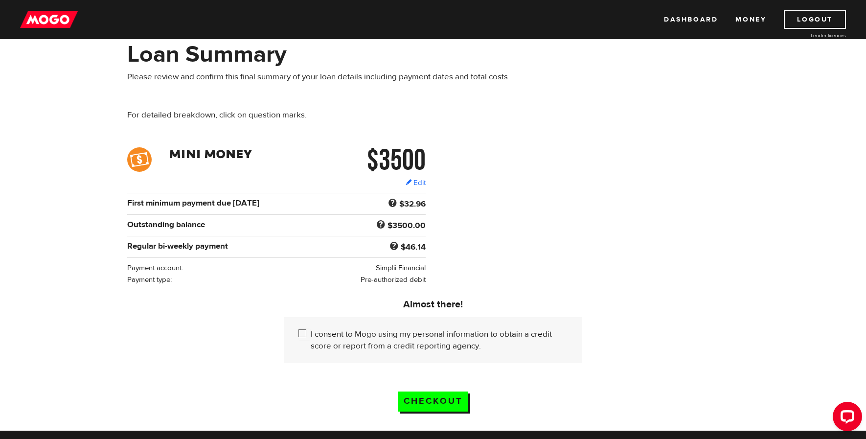
click at [302, 331] on input "I consent to Mogo using my personal information to obtain a credit score or rep…" at bounding box center [305, 334] width 12 height 12
checkbox input "true"
click at [454, 398] on input "Checkout" at bounding box center [433, 402] width 70 height 20
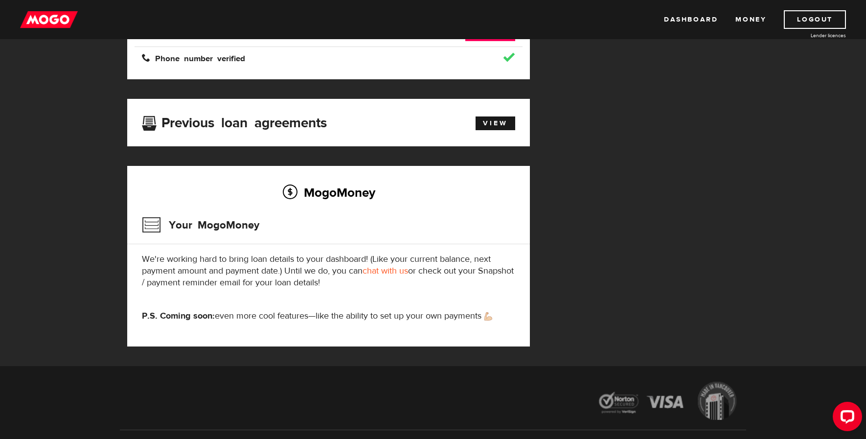
scroll to position [124, 0]
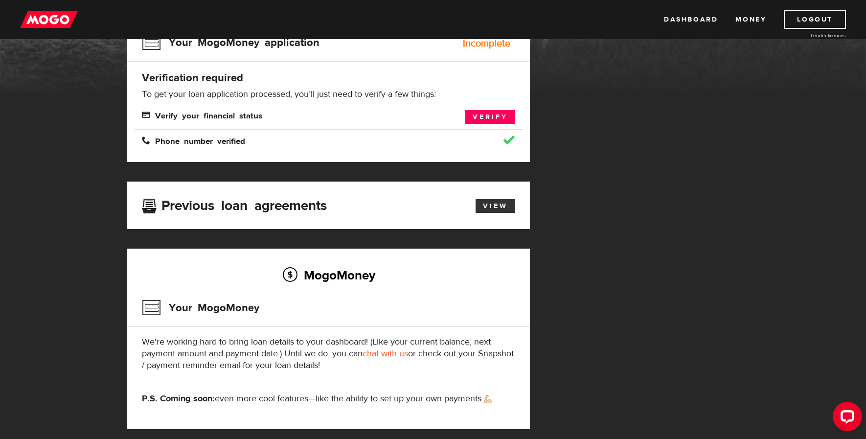
click at [496, 202] on link "View" at bounding box center [496, 206] width 40 height 14
click at [698, 18] on link "Dashboard" at bounding box center [691, 19] width 54 height 19
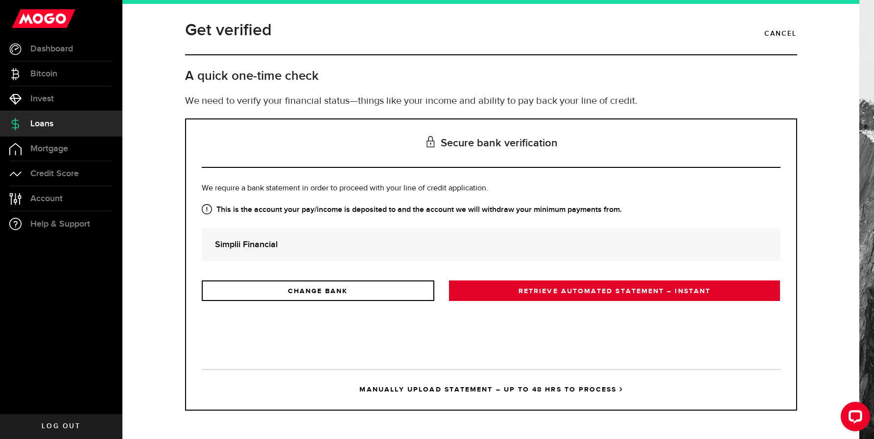
click at [591, 293] on link "RETRIEVE AUTOMATED STATEMENT – INSTANT" at bounding box center [614, 290] width 331 height 21
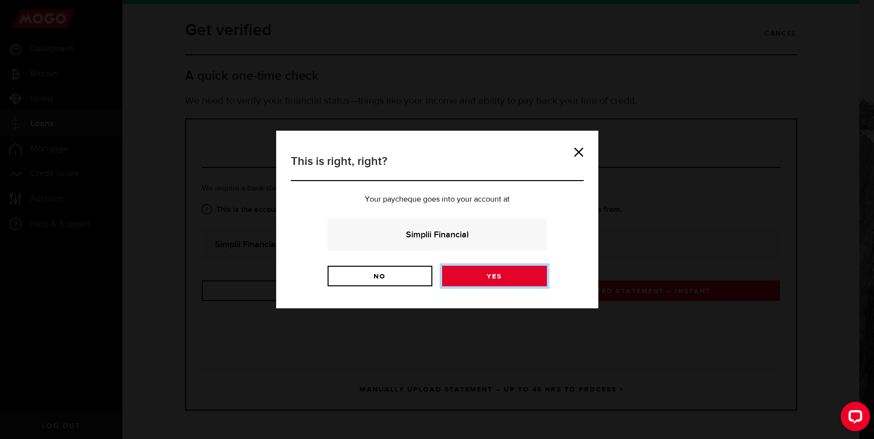
click at [484, 278] on link "Yes" at bounding box center [494, 276] width 105 height 21
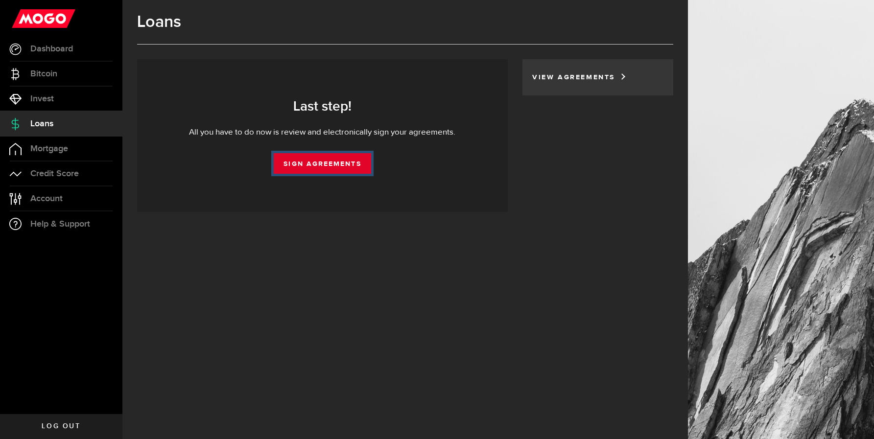
click at [325, 167] on link "Sign Agreements" at bounding box center [322, 163] width 97 height 21
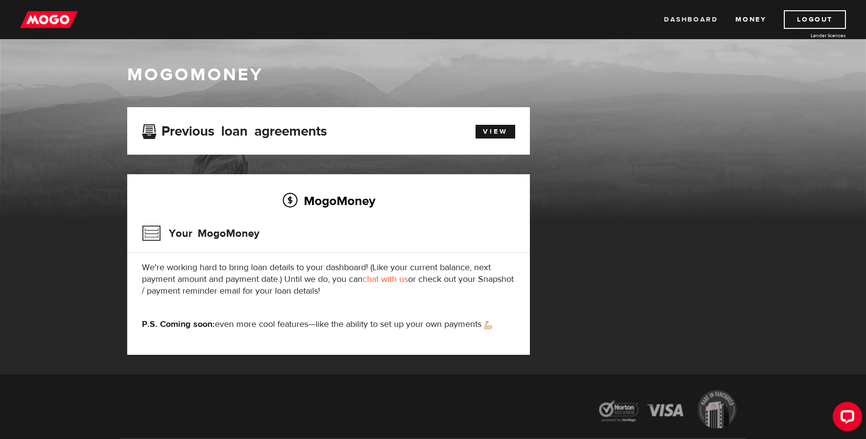
click at [700, 20] on link "Dashboard" at bounding box center [691, 19] width 54 height 19
